Goal: Task Accomplishment & Management: Complete application form

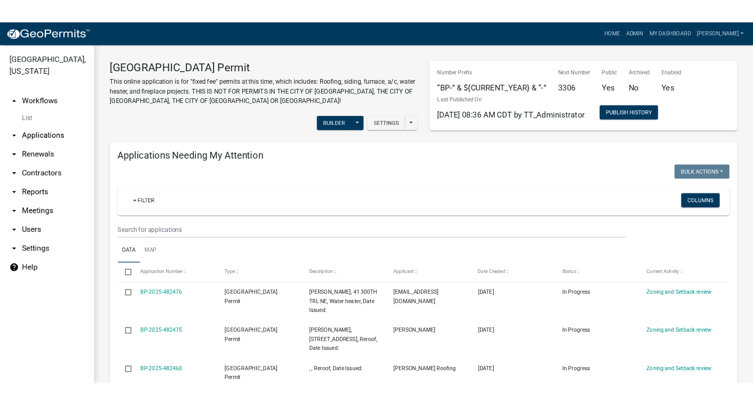
scroll to position [638, 0]
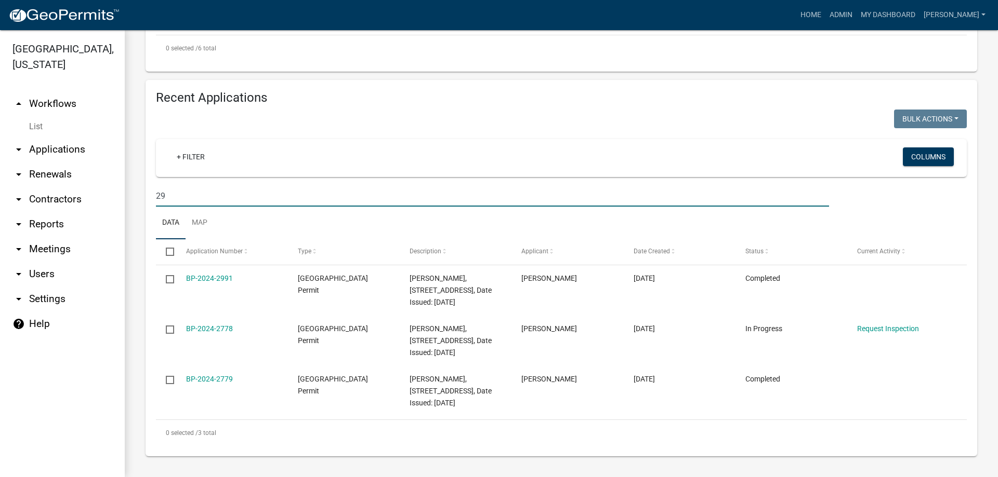
type input "2"
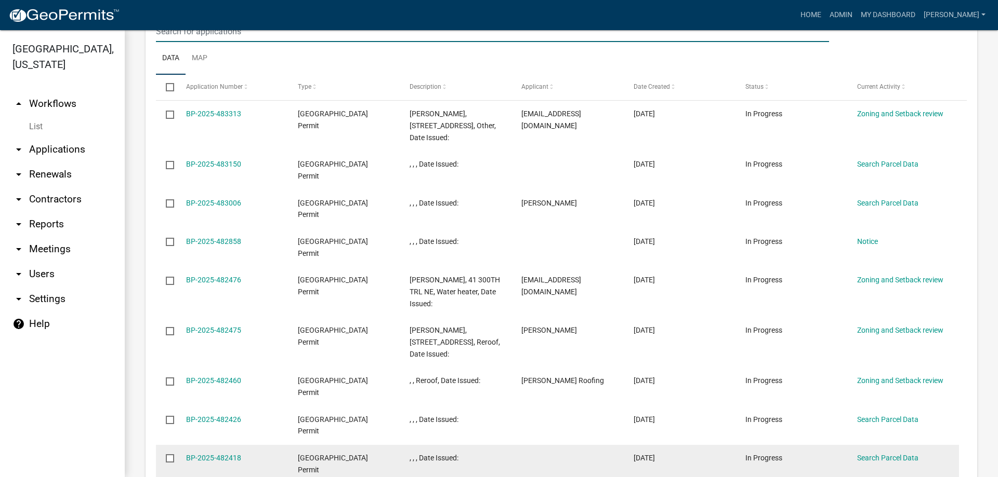
scroll to position [709, 0]
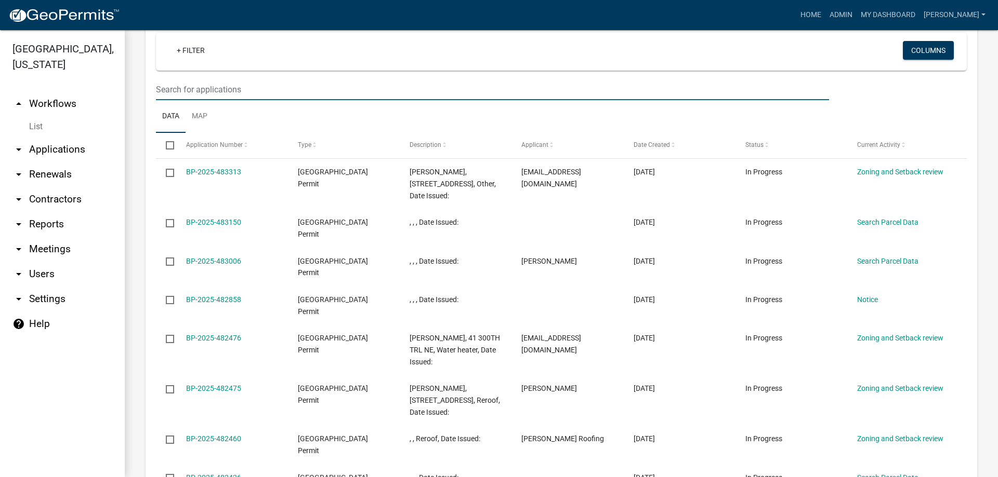
click at [192, 92] on input "text" at bounding box center [492, 89] width 673 height 21
type input "3787"
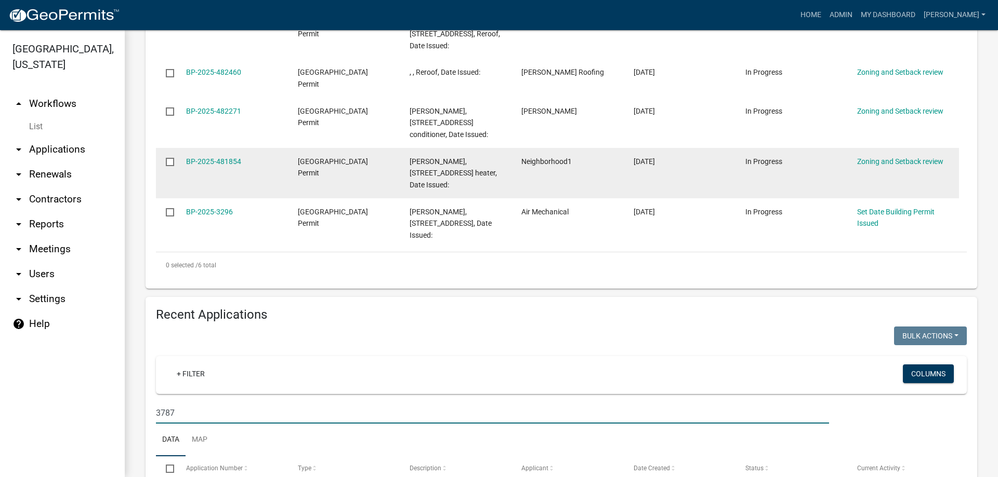
scroll to position [386, 0]
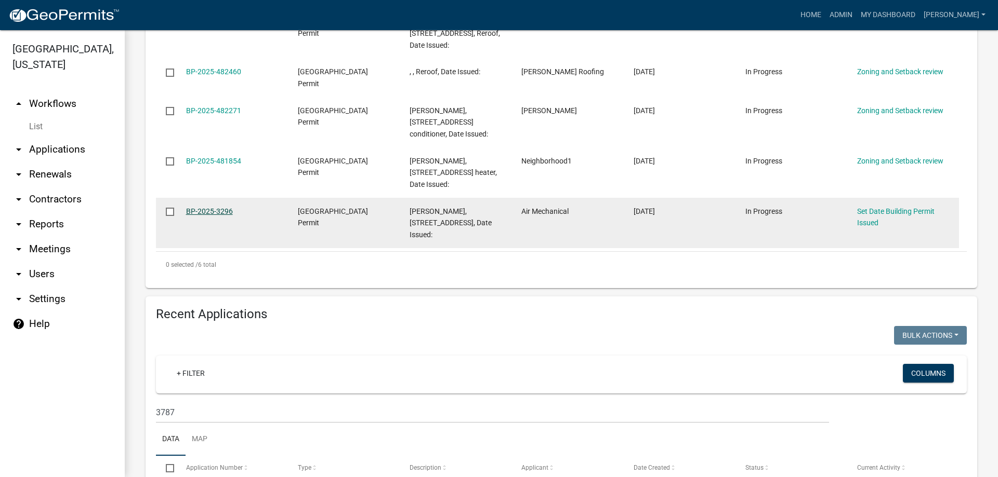
click at [197, 208] on link "BP-2025-3296" at bounding box center [209, 211] width 47 height 8
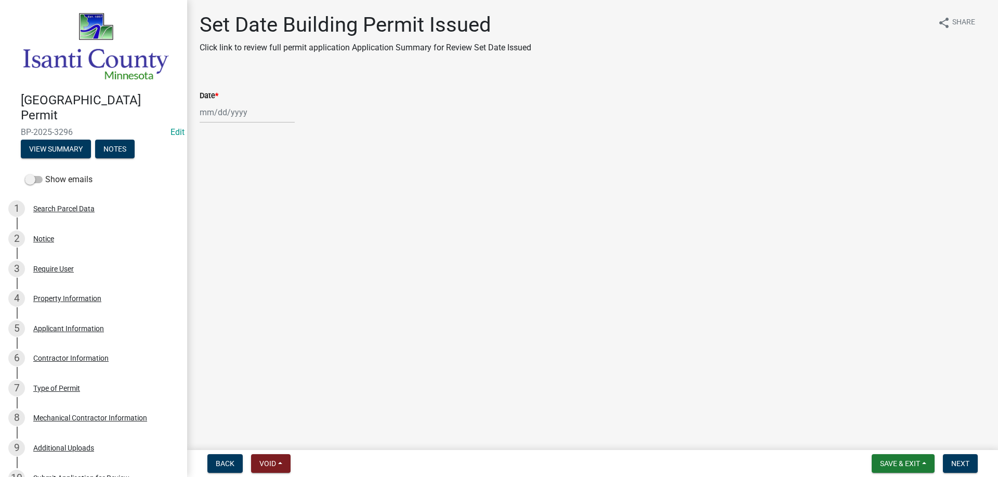
click at [210, 109] on div at bounding box center [247, 112] width 95 height 21
select select "9"
select select "2025"
click at [232, 223] on div "23" at bounding box center [226, 217] width 17 height 17
type input "[DATE]"
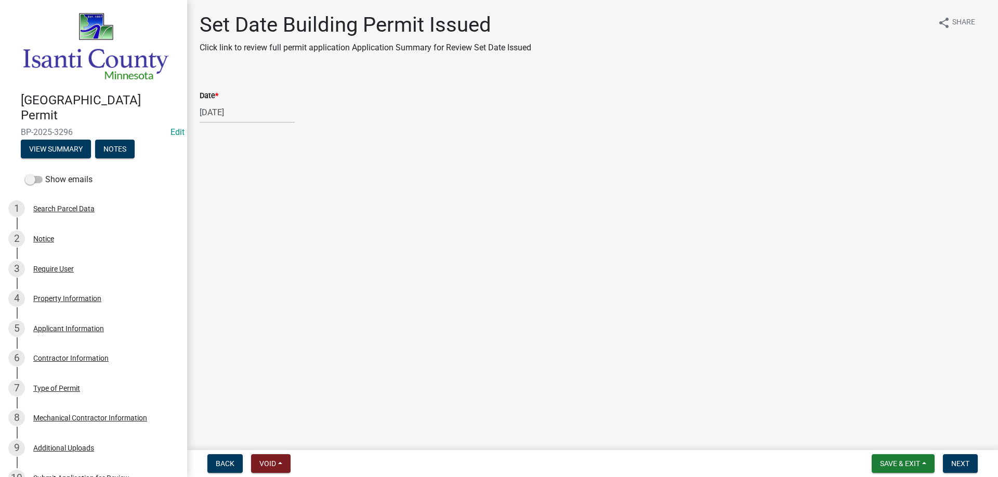
click at [228, 110] on div "[DATE]" at bounding box center [247, 112] width 95 height 21
select select "9"
select select "2025"
click at [246, 218] on div "24" at bounding box center [243, 217] width 17 height 17
type input "[DATE]"
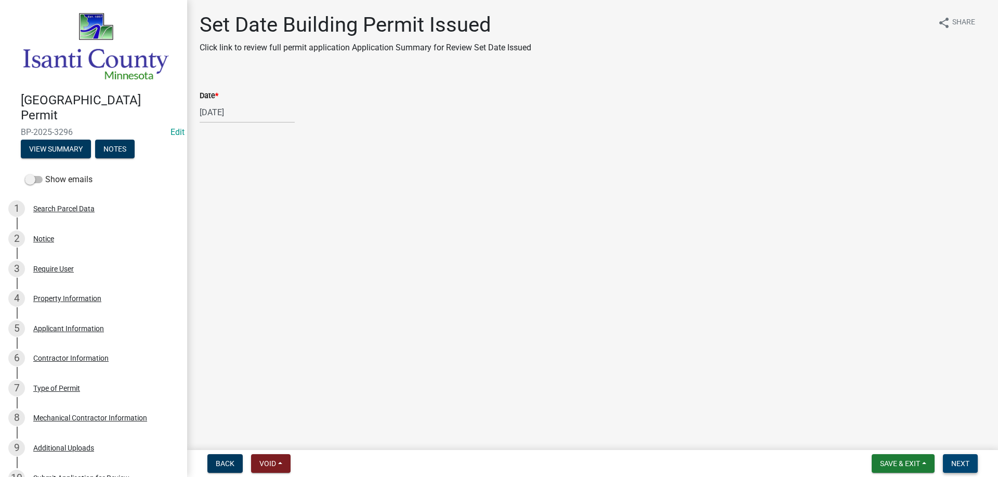
click at [960, 467] on span "Next" at bounding box center [960, 464] width 18 height 8
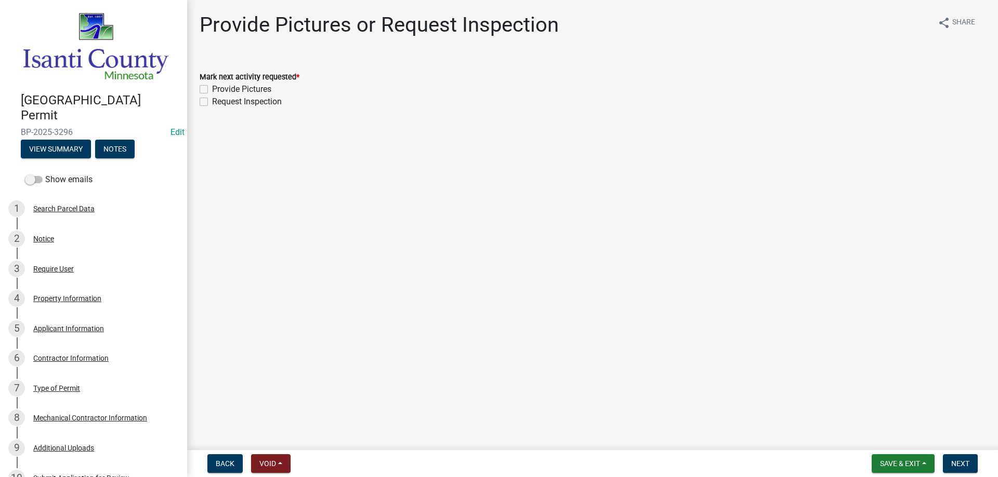
click at [212, 102] on label "Request Inspection" at bounding box center [247, 102] width 70 height 12
click at [212, 102] on input "Request Inspection" at bounding box center [215, 99] width 7 height 7
checkbox input "true"
checkbox input "false"
checkbox input "true"
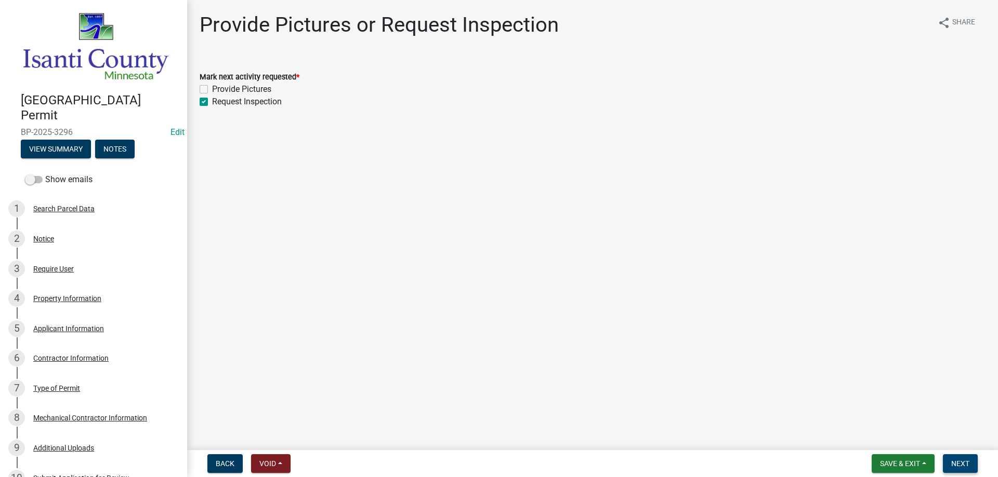
click at [960, 468] on span "Next" at bounding box center [960, 464] width 18 height 8
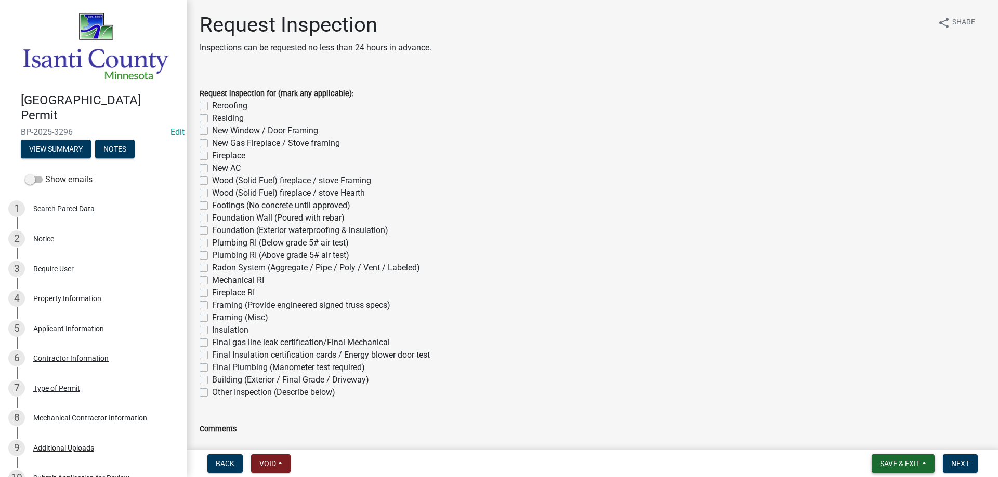
click at [912, 465] on span "Save & Exit" at bounding box center [900, 464] width 40 height 8
click at [888, 437] on button "Save & Exit" at bounding box center [892, 436] width 83 height 25
